Goal: Check status: Check status

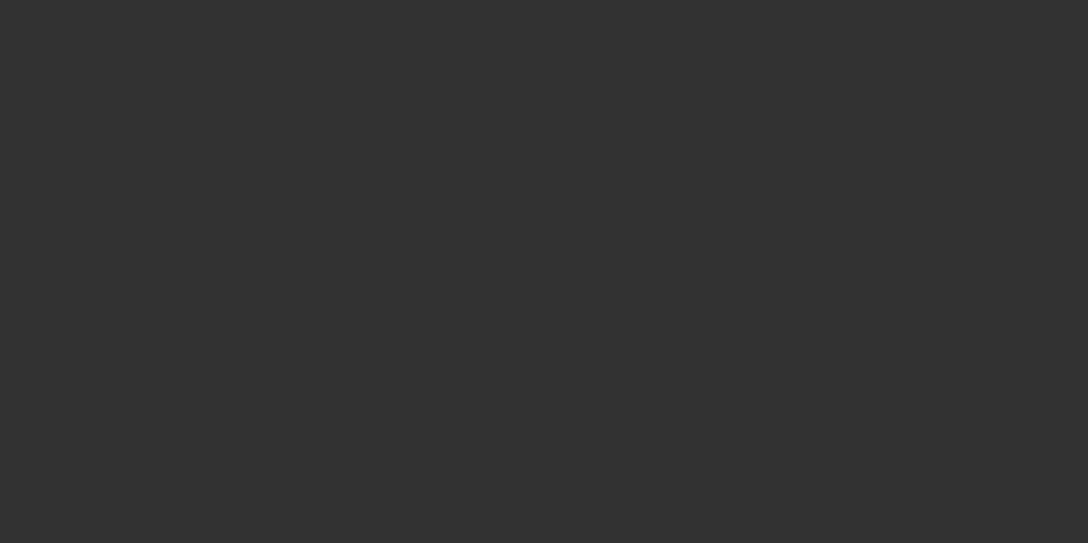
select select "3"
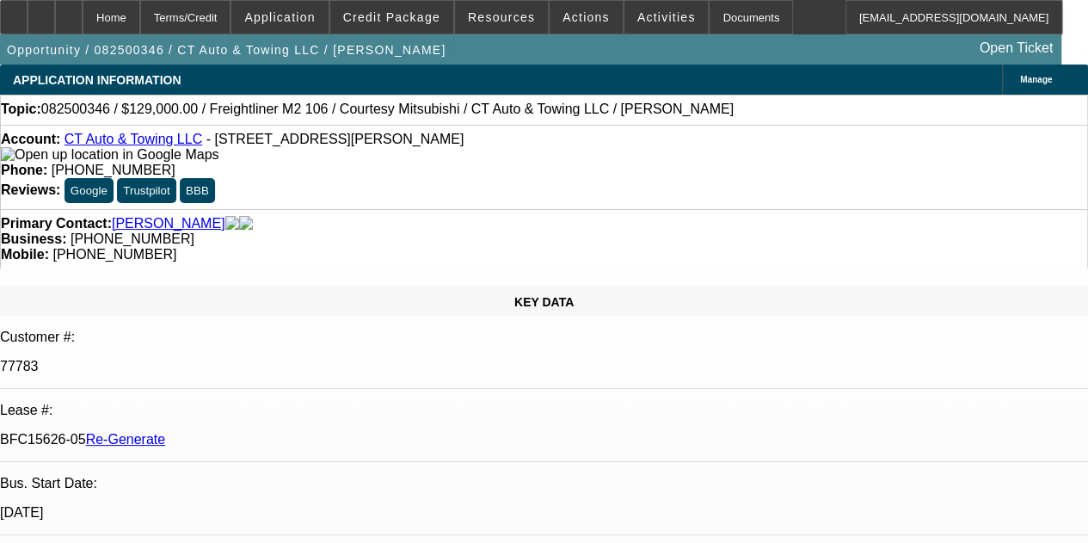
select select "0"
select select "3"
select select "0"
select select "6"
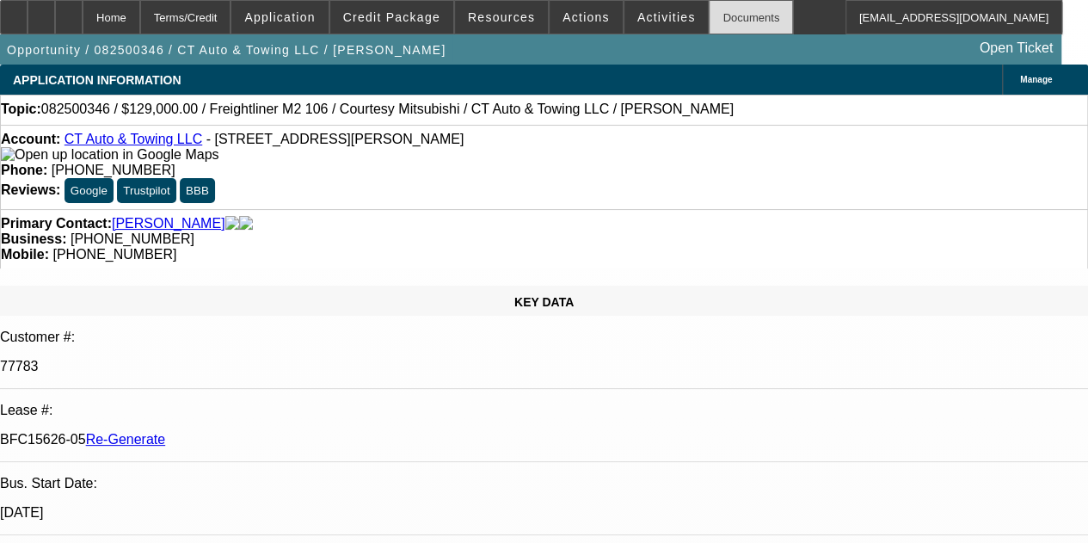
click at [708, 9] on div "Documents" at bounding box center [750, 17] width 84 height 34
click at [28, 11] on div at bounding box center [14, 17] width 28 height 34
click at [637, 16] on span "Activities" at bounding box center [666, 17] width 58 height 14
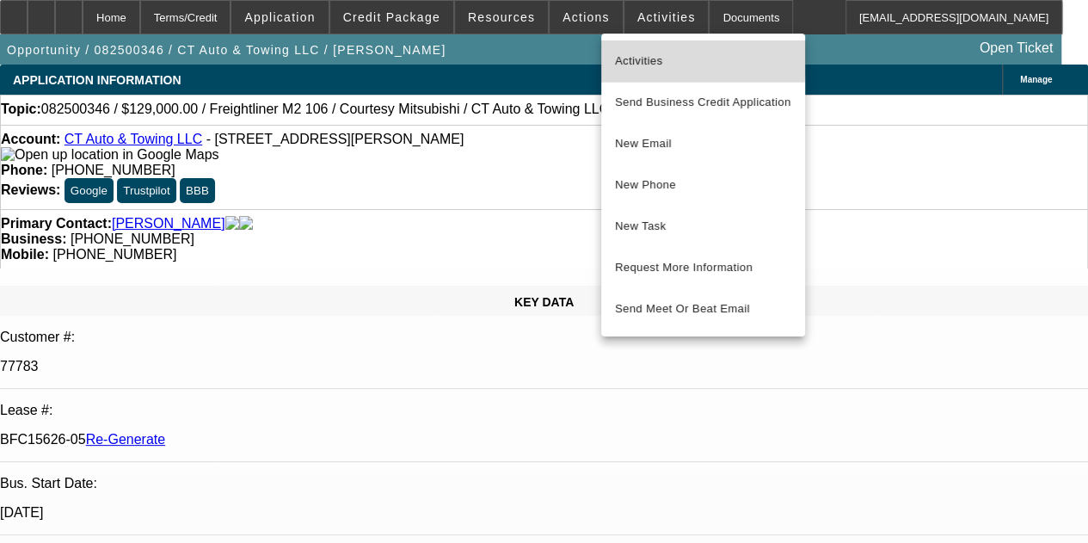
click at [640, 54] on span "Activities" at bounding box center [703, 61] width 176 height 21
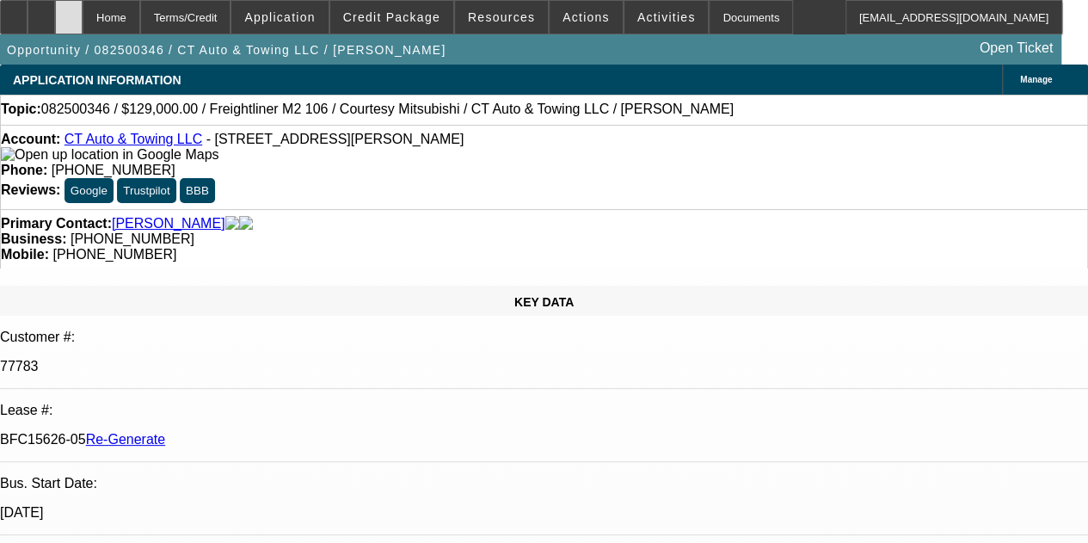
click at [69, 11] on icon at bounding box center [69, 11] width 0 height 0
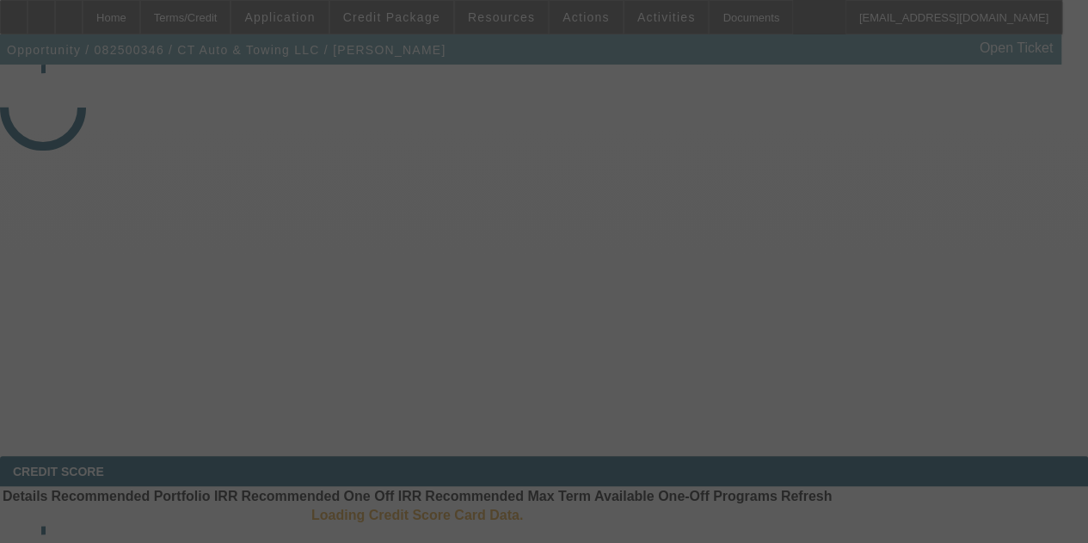
select select "3"
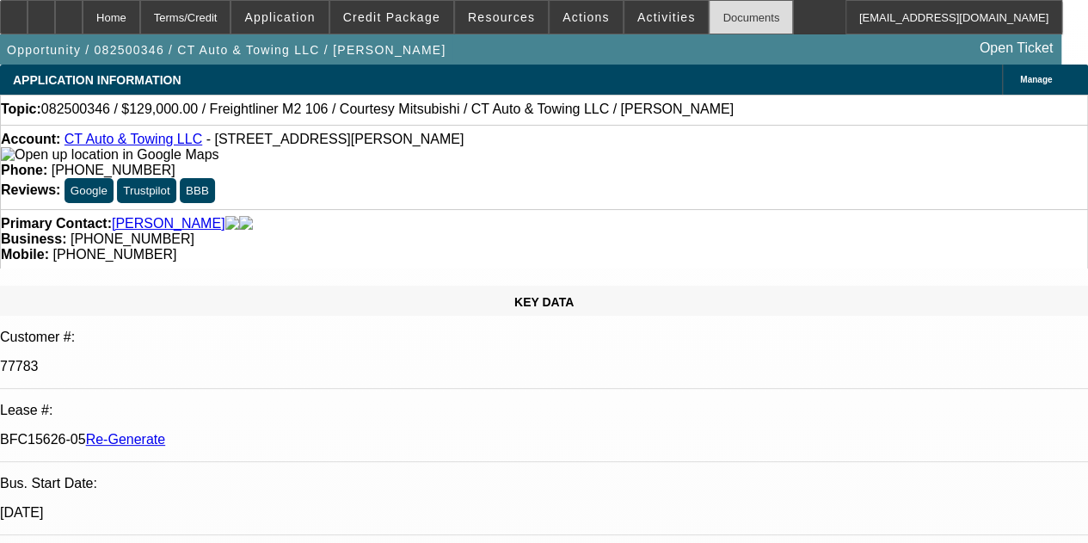
select select "0"
select select "3"
select select "0"
select select "6"
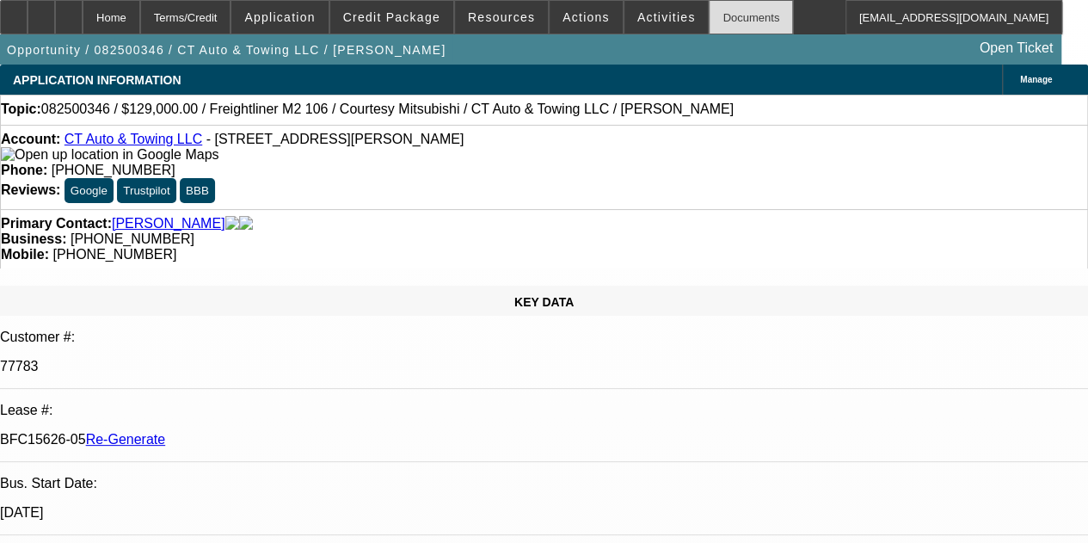
click at [708, 19] on div "Documents" at bounding box center [750, 17] width 84 height 34
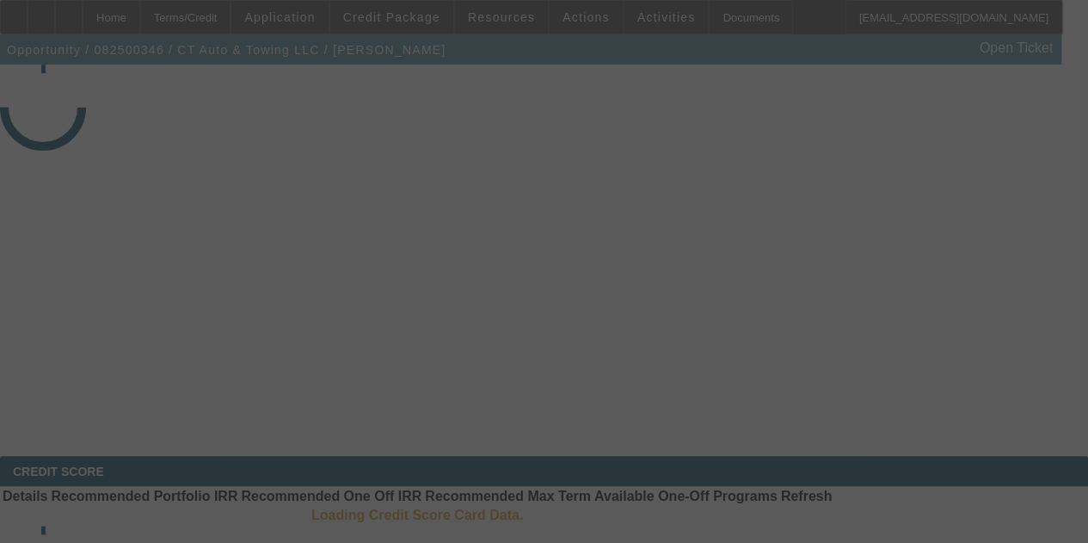
select select "3"
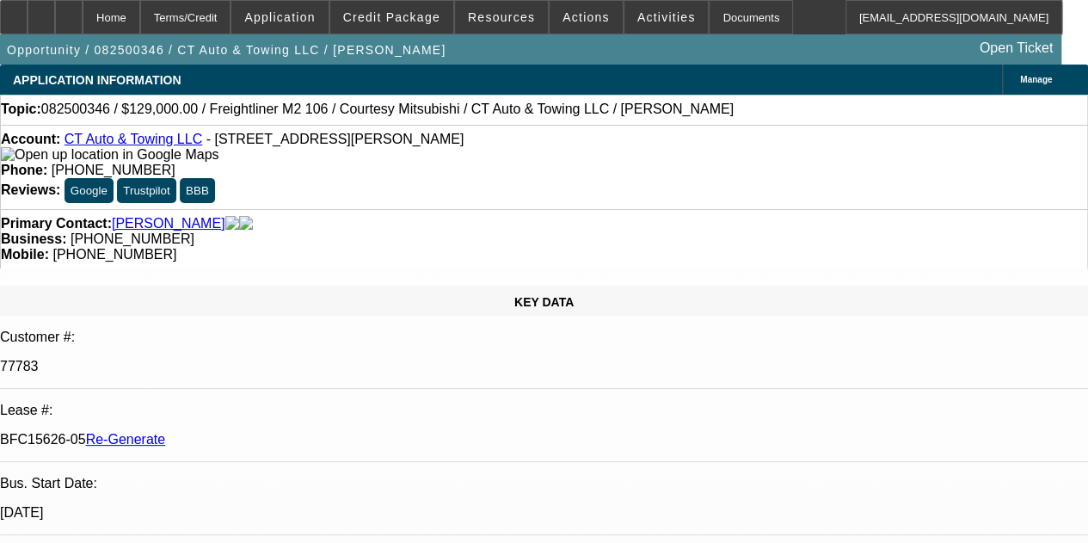
select select "0"
select select "3"
select select "0"
select select "6"
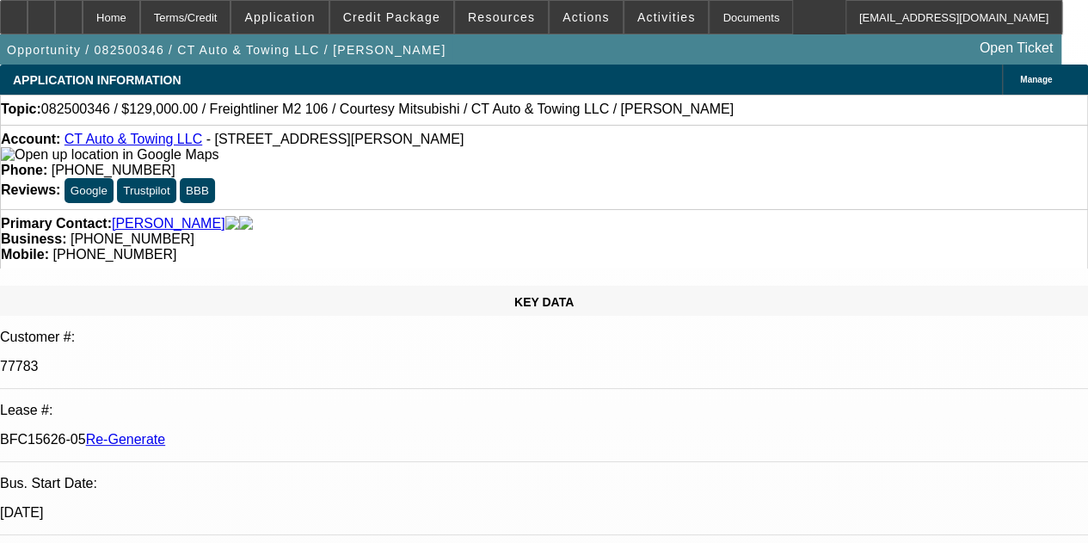
scroll to position [516, 0]
